Goal: Task Accomplishment & Management: Manage account settings

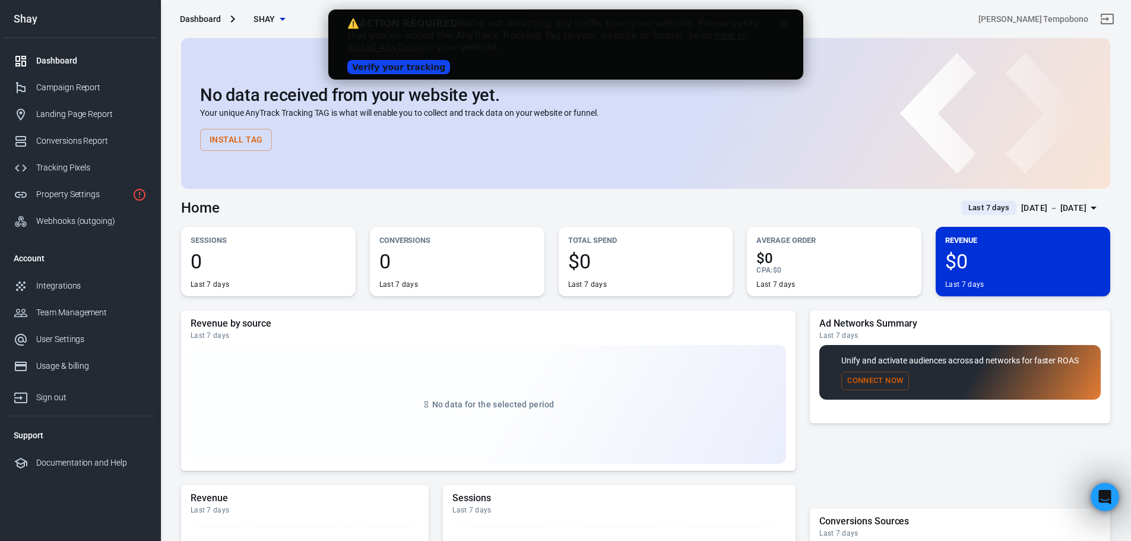
click at [417, 66] on link "Verify your tracking" at bounding box center [398, 67] width 103 height 14
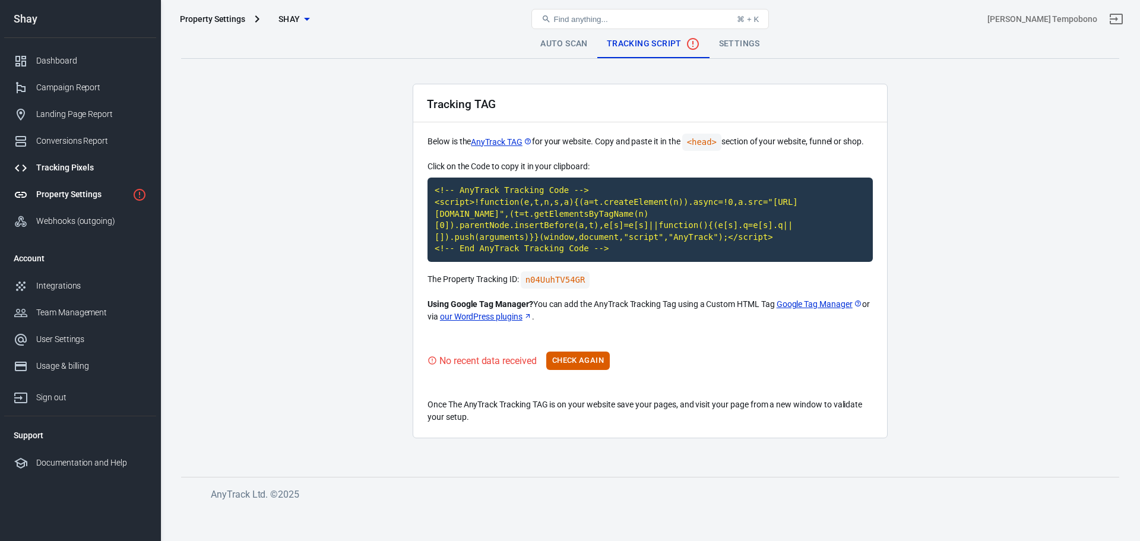
click at [68, 168] on div "Tracking Pixels" at bounding box center [91, 167] width 110 height 12
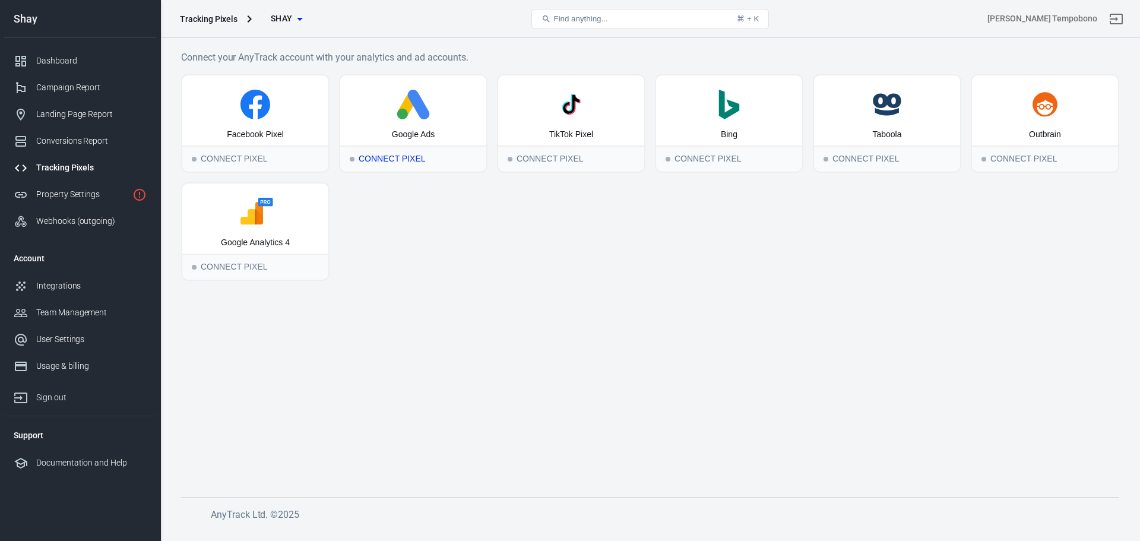
click at [421, 118] on icon at bounding box center [419, 105] width 22 height 30
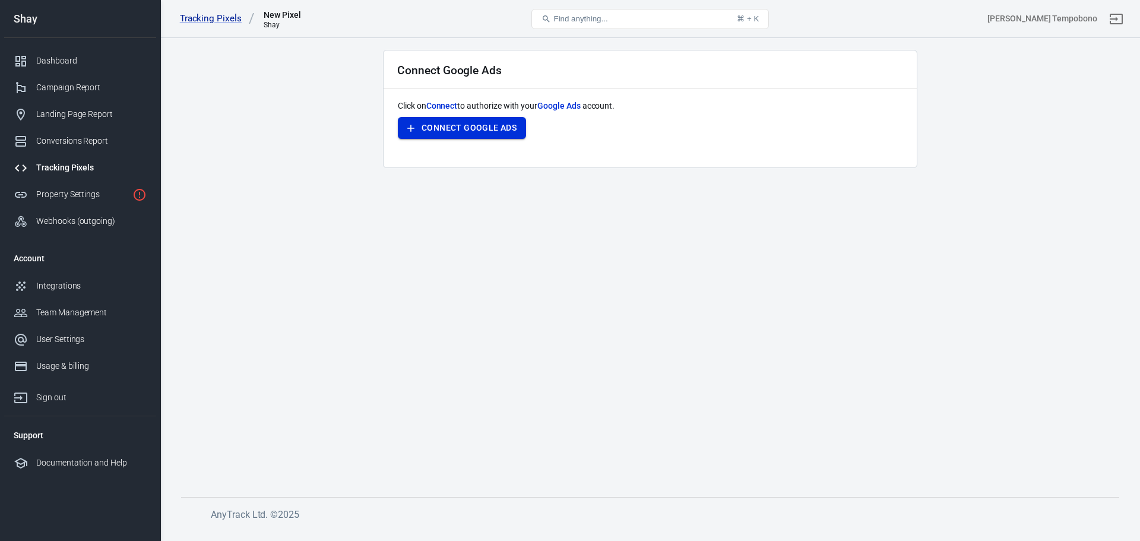
click at [487, 127] on button "Connect Google Ads" at bounding box center [462, 128] width 128 height 22
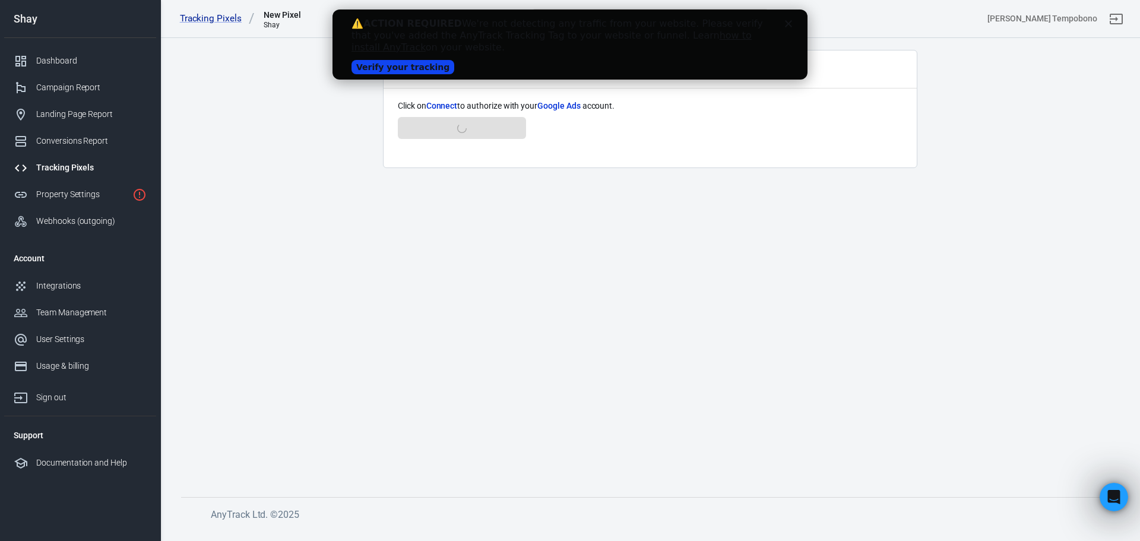
click at [377, 104] on main "Connect Google Ads Click on Connect to authorize with your Google Ads account. …" at bounding box center [650, 264] width 938 height 428
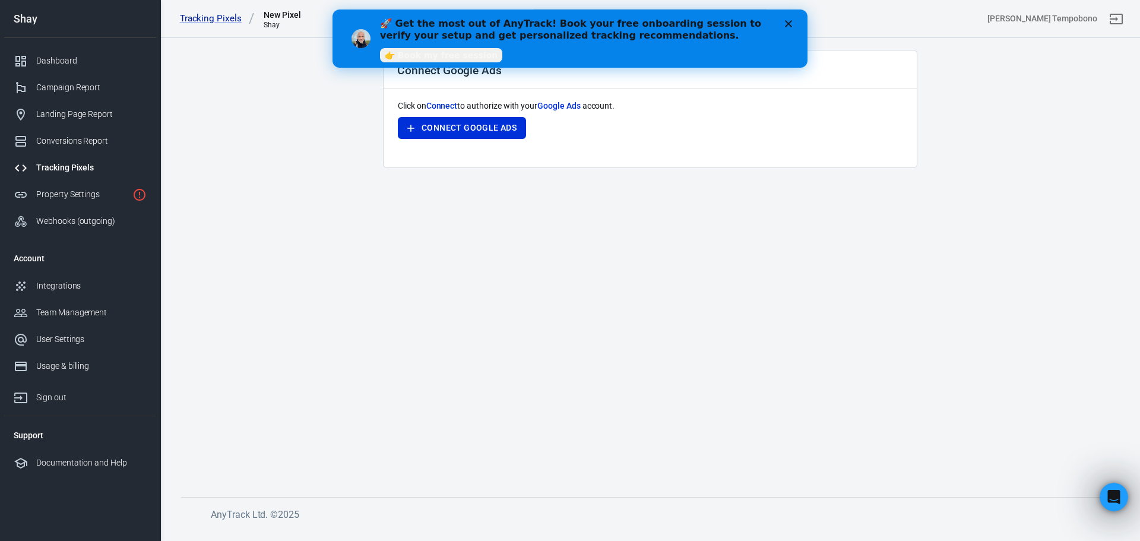
drag, startPoint x: 480, startPoint y: 127, endPoint x: 428, endPoint y: 172, distance: 68.6
click at [428, 172] on main "Connect Google Ads Click on Connect to authorize with your Google Ads account. …" at bounding box center [650, 264] width 938 height 428
click at [448, 127] on button "Connect Google Ads" at bounding box center [462, 128] width 128 height 22
click at [790, 24] on icon "Close" at bounding box center [788, 23] width 7 height 7
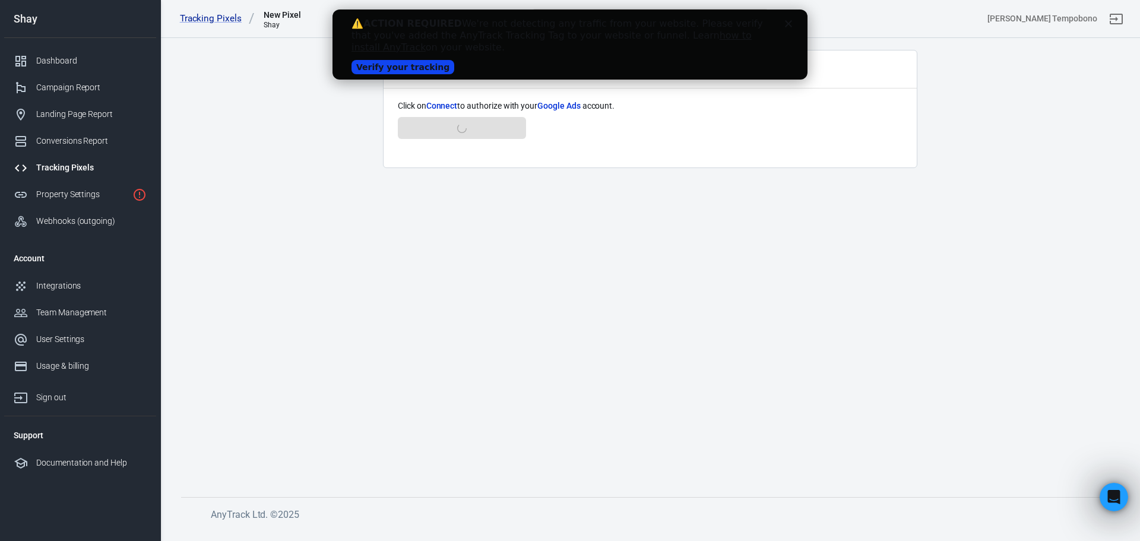
click at [614, 170] on main "Connect Google Ads Click on Connect to authorize with your Google Ads account. …" at bounding box center [650, 264] width 938 height 428
click at [790, 23] on icon "Close" at bounding box center [788, 23] width 7 height 7
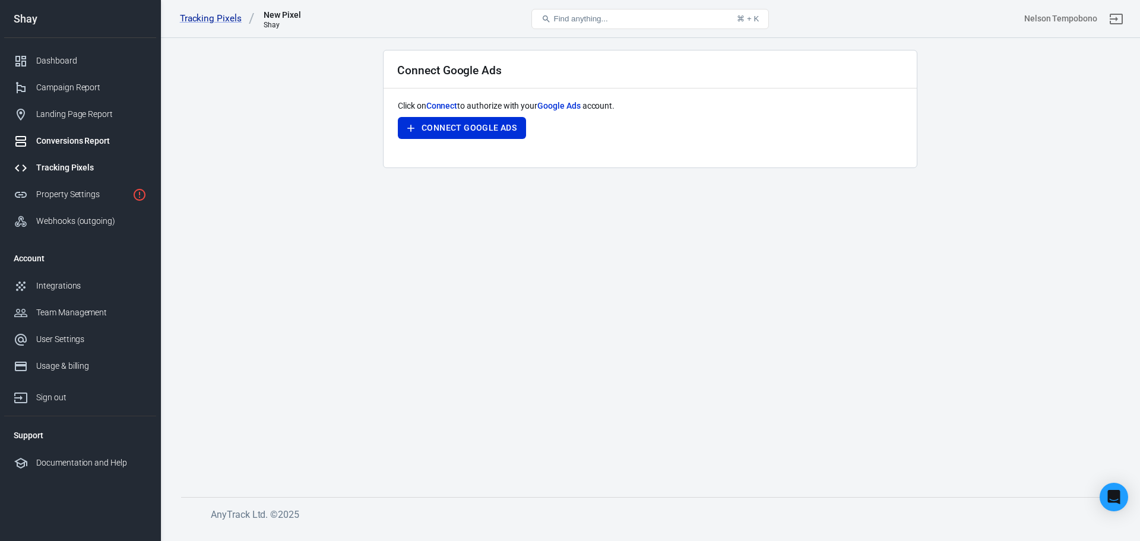
click at [97, 145] on div "Conversions Report" at bounding box center [91, 141] width 110 height 12
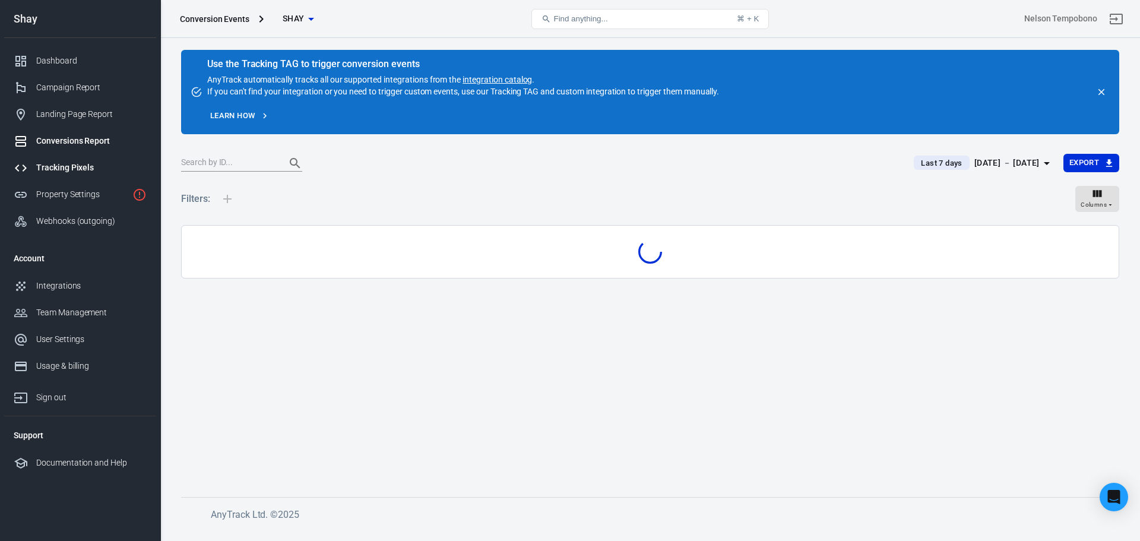
click at [89, 163] on div "Tracking Pixels" at bounding box center [91, 167] width 110 height 12
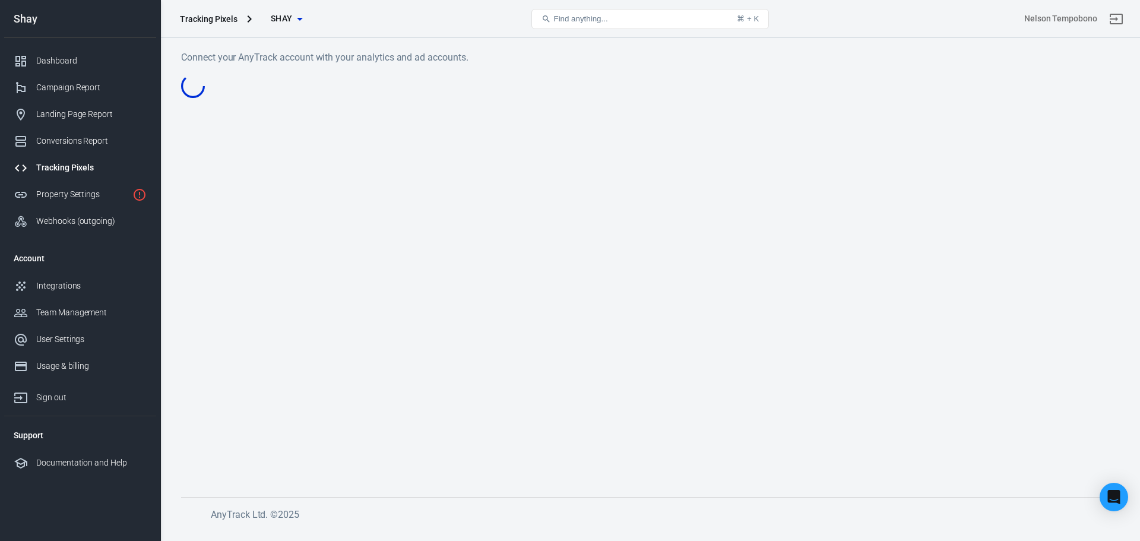
click at [89, 163] on div "Tracking Pixels" at bounding box center [91, 167] width 110 height 12
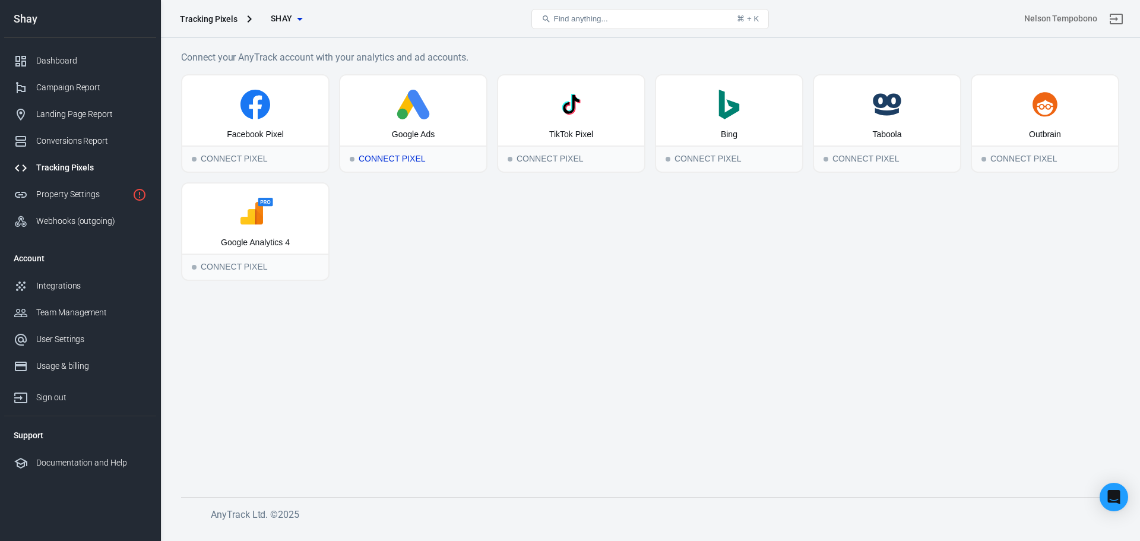
click at [433, 128] on div "Google Ads" at bounding box center [413, 110] width 146 height 70
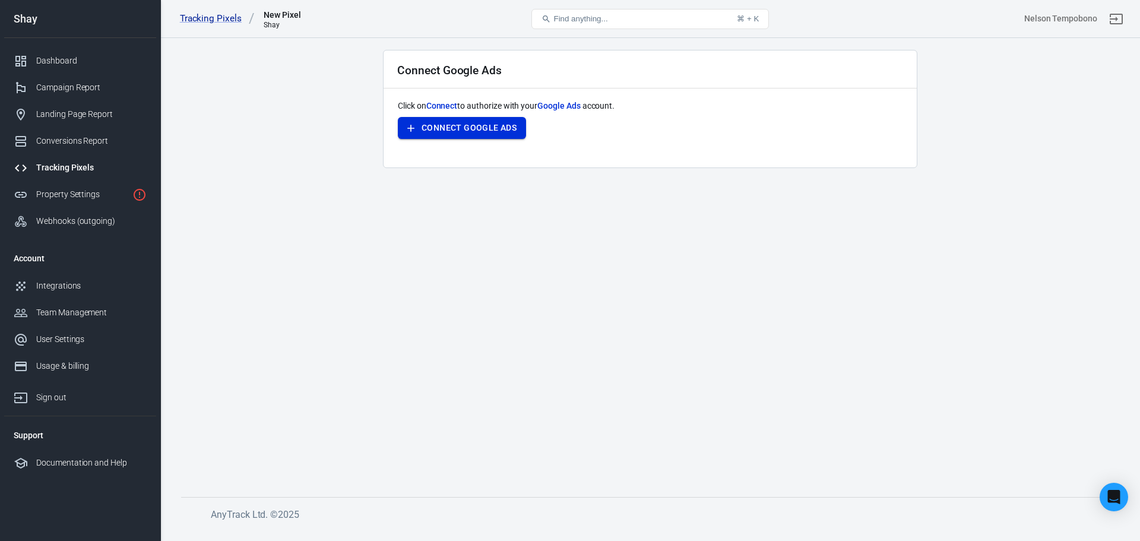
click at [452, 132] on button "Connect Google Ads" at bounding box center [462, 128] width 128 height 22
click at [577, 142] on div "Click on Connect to authorize with your Google Ads account. Connect Google Ads" at bounding box center [650, 126] width 505 height 53
drag, startPoint x: 492, startPoint y: 91, endPoint x: 866, endPoint y: 83, distance: 374.1
click at [642, 103] on div "Connect Google Ads Click on Connect to authorize with your Google Ads account. …" at bounding box center [650, 109] width 534 height 118
click at [556, 118] on div "Click on Connect to authorize with your Google Ads account. Connect Google Ads" at bounding box center [650, 126] width 505 height 53
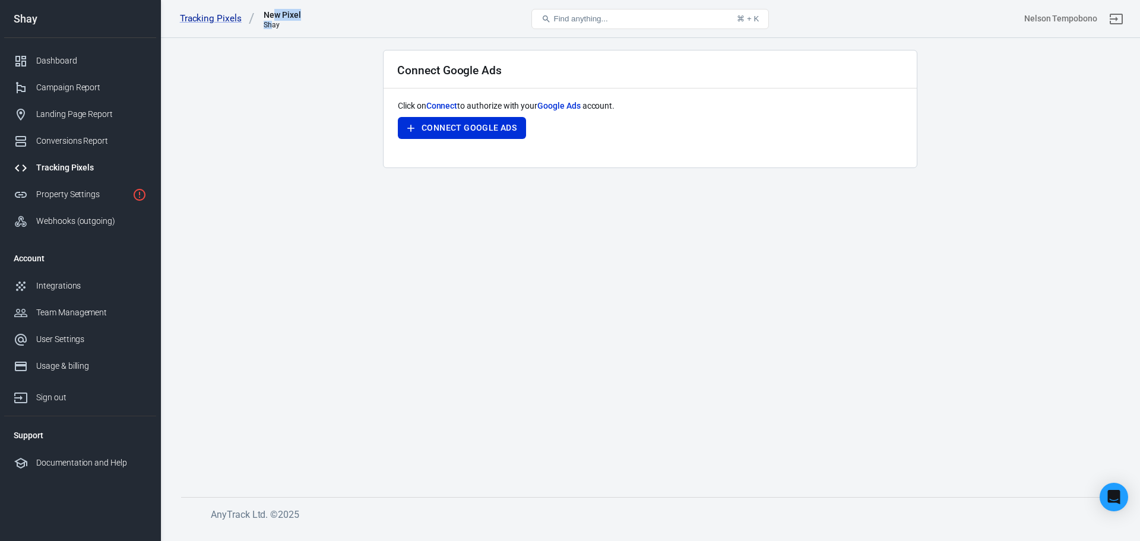
drag, startPoint x: 271, startPoint y: 11, endPoint x: 272, endPoint y: 28, distance: 17.3
click at [272, 28] on div "New Pixel Shay" at bounding box center [280, 19] width 42 height 20
click at [477, 125] on button "Connect Google Ads" at bounding box center [462, 128] width 128 height 22
click at [948, 126] on main "Connect Google Ads Click on Connect to authorize with your Google Ads account. …" at bounding box center [650, 264] width 938 height 428
drag, startPoint x: 425, startPoint y: 169, endPoint x: 344, endPoint y: 138, distance: 85.9
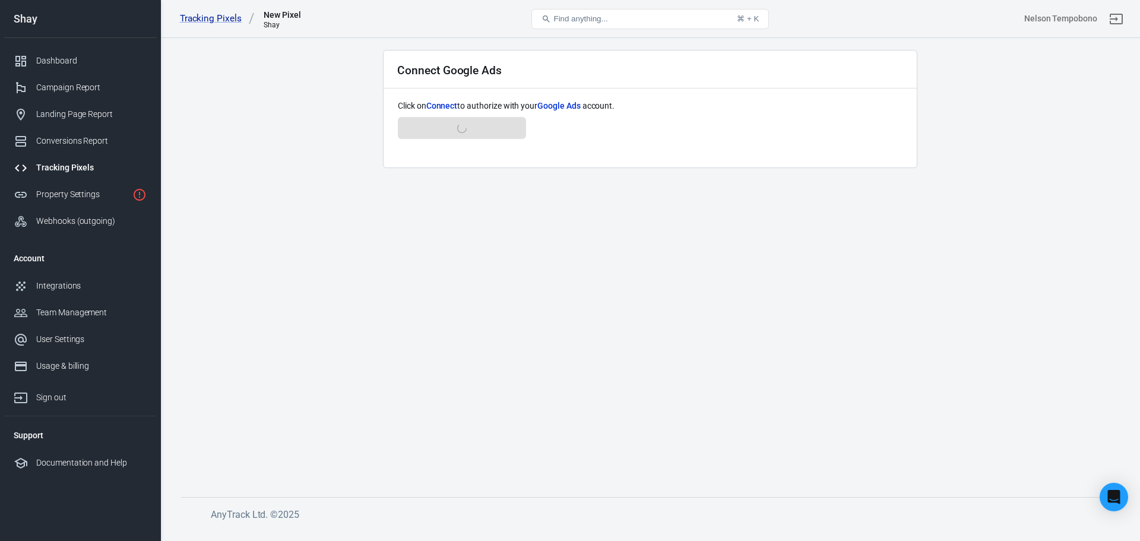
click at [422, 168] on main "Connect Google Ads Click on Connect to authorize with your Google Ads account. …" at bounding box center [650, 264] width 938 height 428
click at [55, 369] on div "Usage & billing" at bounding box center [91, 366] width 110 height 12
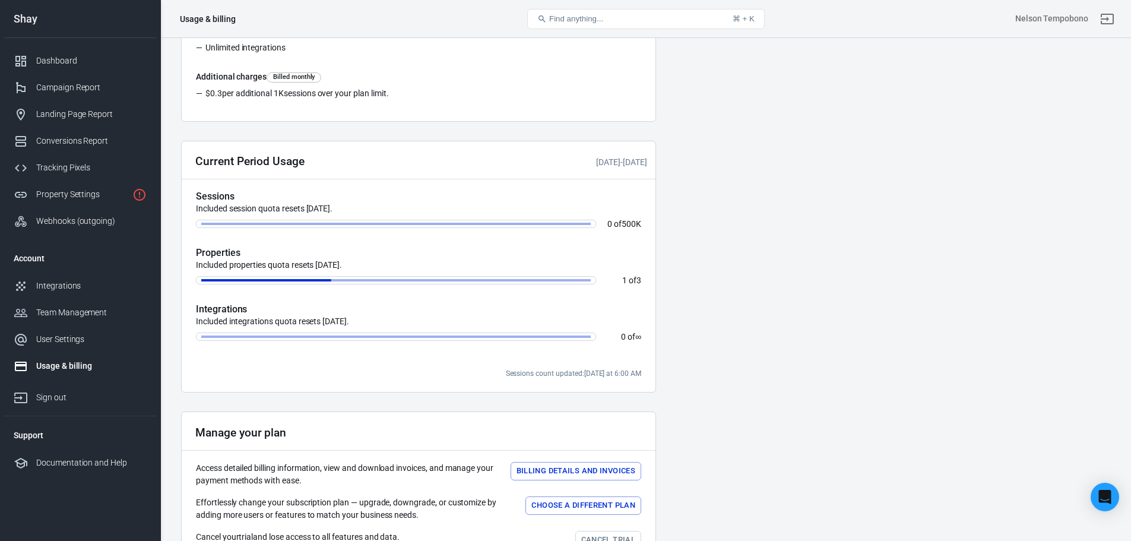
scroll to position [289, 0]
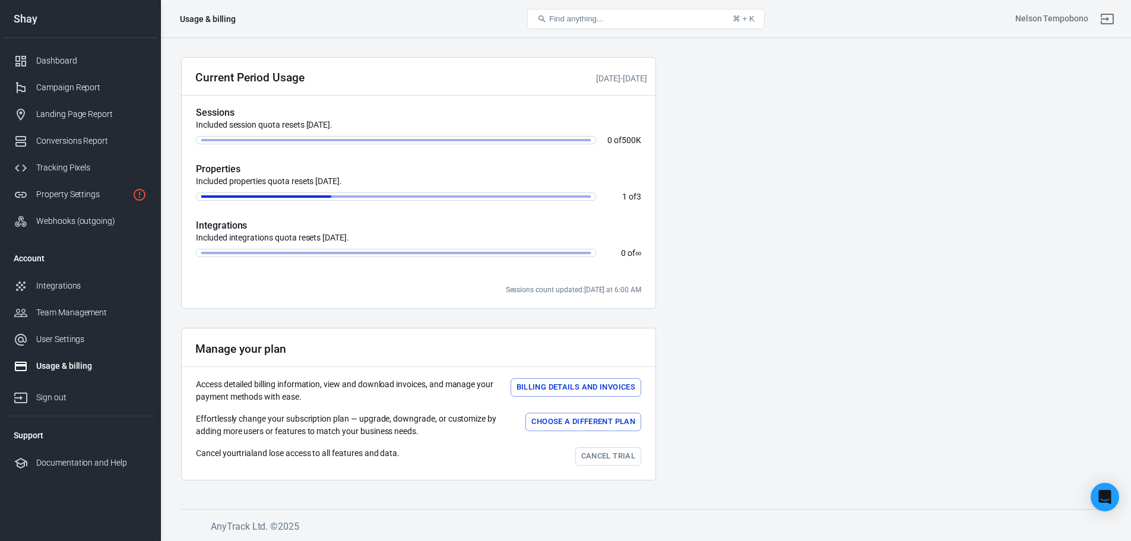
click at [614, 461] on link "Cancel trial" at bounding box center [608, 456] width 66 height 18
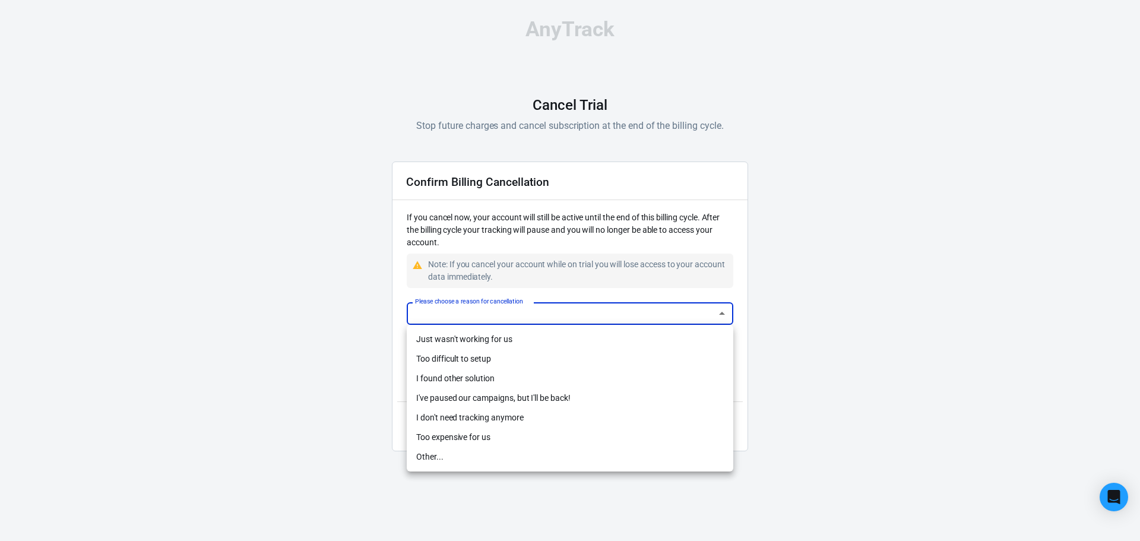
click at [547, 316] on body "AnyTrack Cancel Trial Stop future charges and cancel subscription at the end of…" at bounding box center [570, 240] width 1140 height 480
click at [508, 357] on li "Too difficult to setup" at bounding box center [570, 359] width 327 height 20
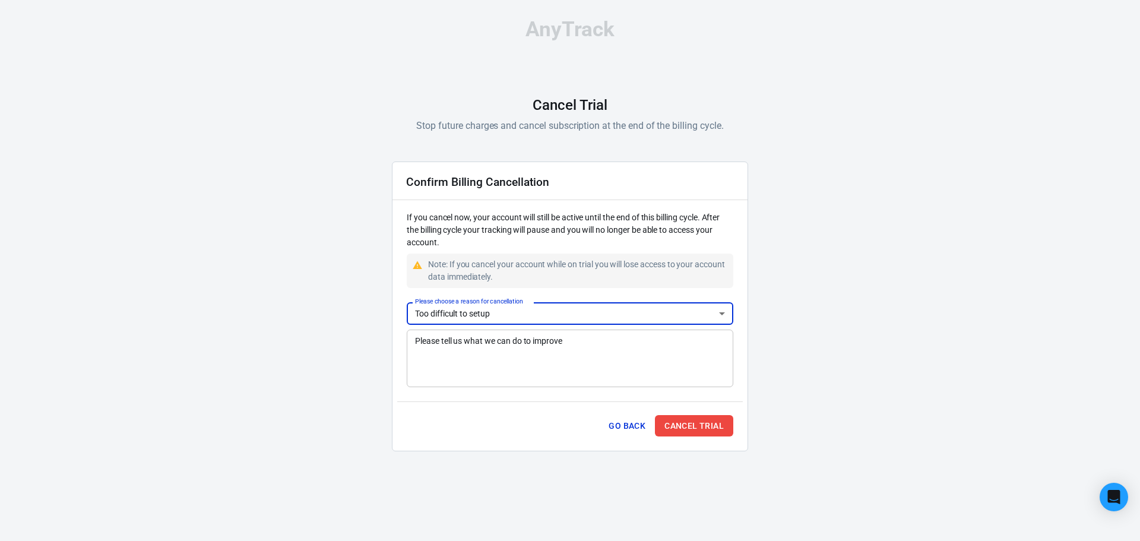
click at [492, 361] on li "I found other solution" at bounding box center [570, 355] width 245 height 11
click at [537, 353] on textarea "Please tell us what we can do to improve" at bounding box center [570, 357] width 310 height 47
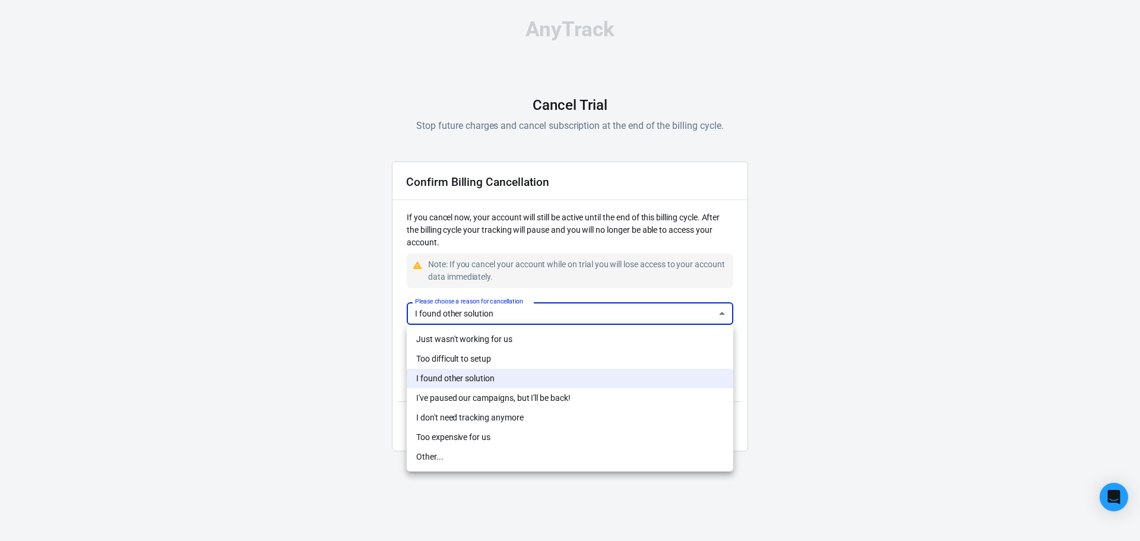
click at [527, 319] on body "AnyTrack Cancel Trial Stop future charges and cancel subscription at the end of…" at bounding box center [570, 240] width 1140 height 480
click at [486, 361] on li "Too difficult to setup" at bounding box center [570, 359] width 327 height 20
type input "difficult-setup"
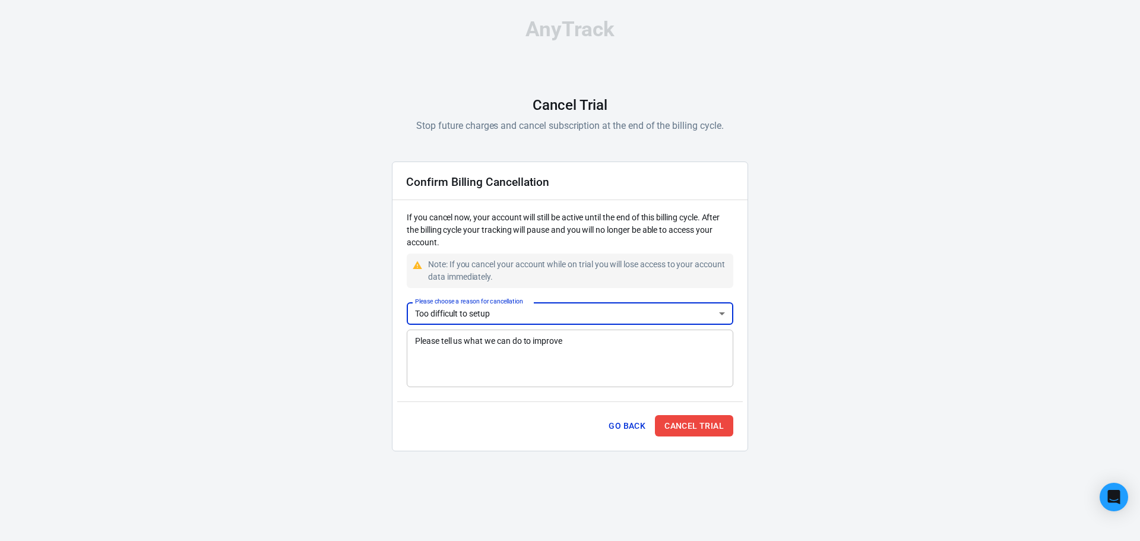
click at [487, 351] on textarea "Please tell us what we can do to improve" at bounding box center [570, 357] width 310 height 47
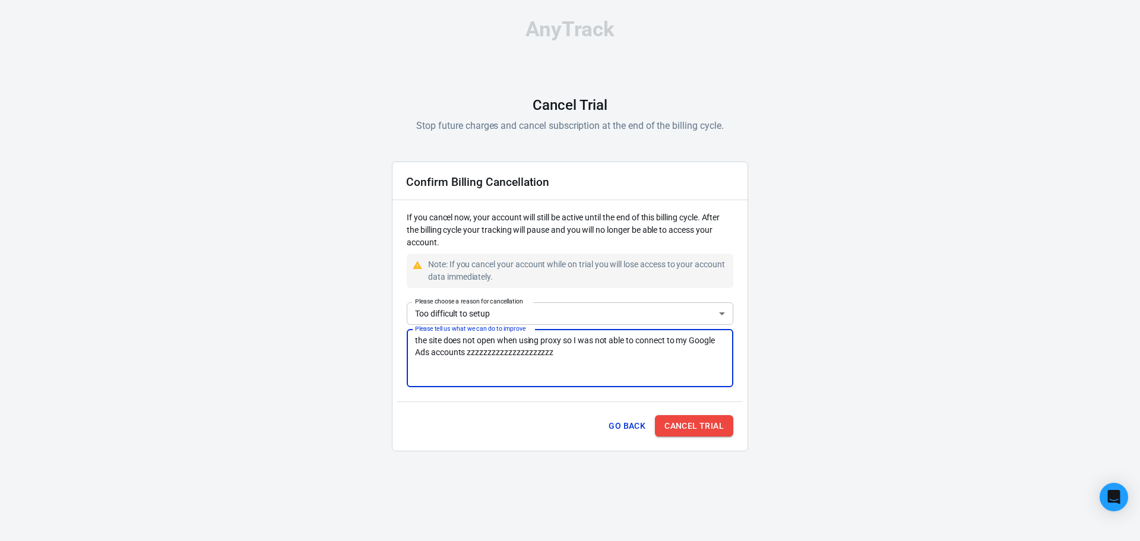
type textarea "the site does not open when using proxy so I was not able to connect to my Goog…"
click at [692, 426] on button "Cancel Trial" at bounding box center [694, 426] width 78 height 22
